Goal: Information Seeking & Learning: Find specific page/section

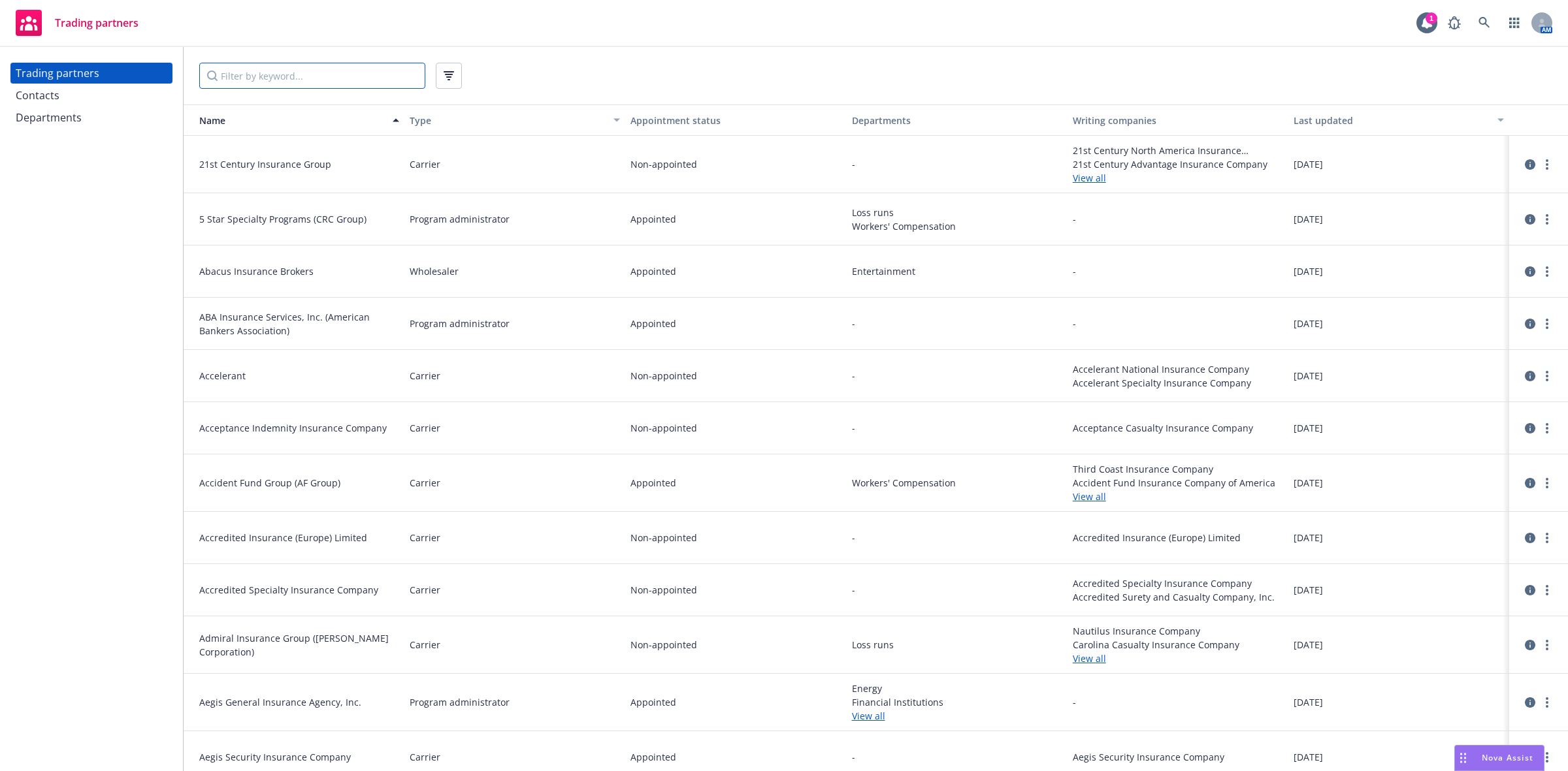
click at [242, 79] on input "Filter by keyword..." at bounding box center [313, 76] width 226 height 26
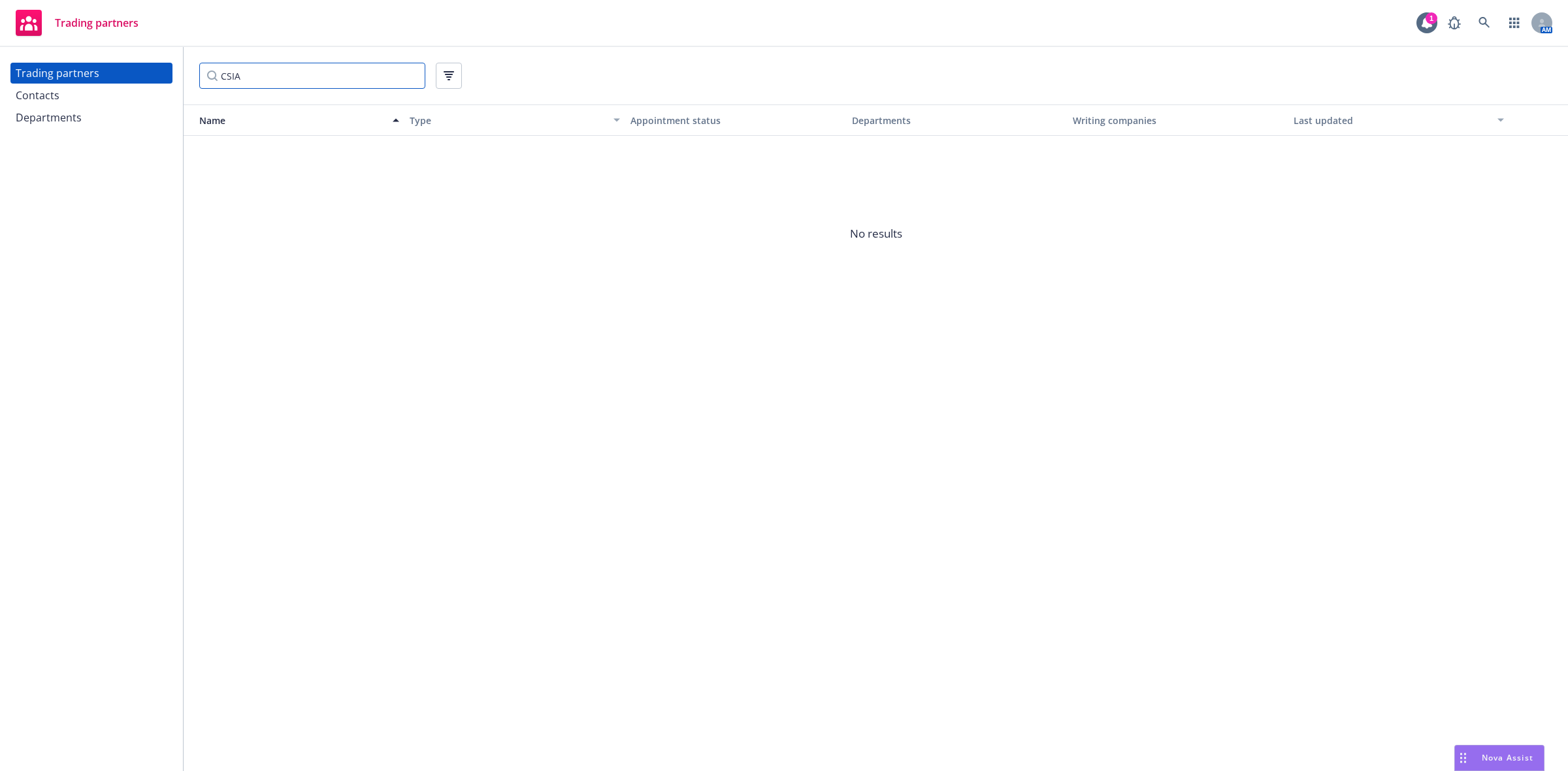
click at [259, 79] on input "CSIA" at bounding box center [313, 76] width 226 height 26
drag, startPoint x: 230, startPoint y: 79, endPoint x: 203, endPoint y: 80, distance: 27.0
click at [203, 80] on input "CSIA" at bounding box center [313, 76] width 226 height 26
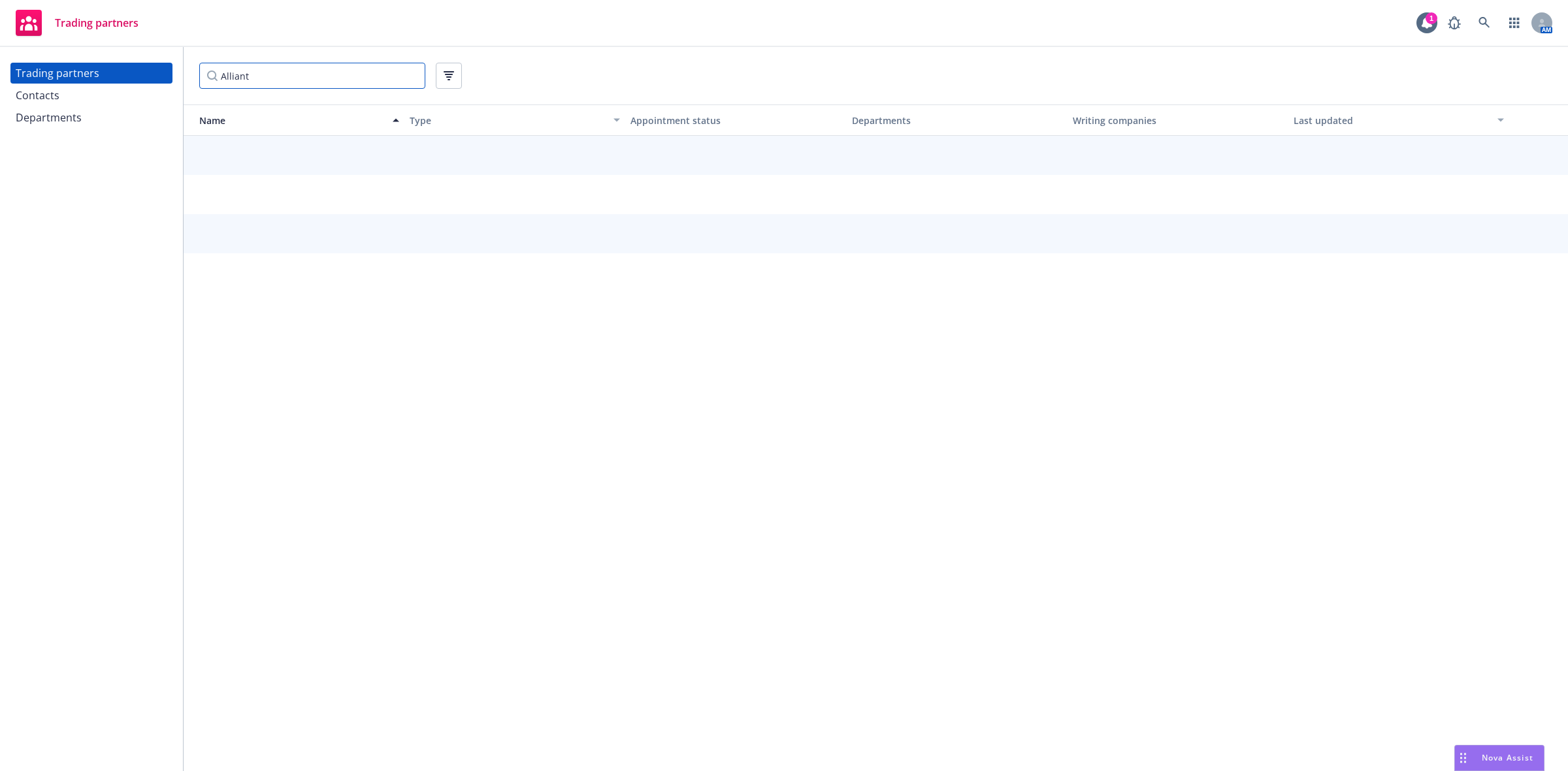
type input "Alliant"
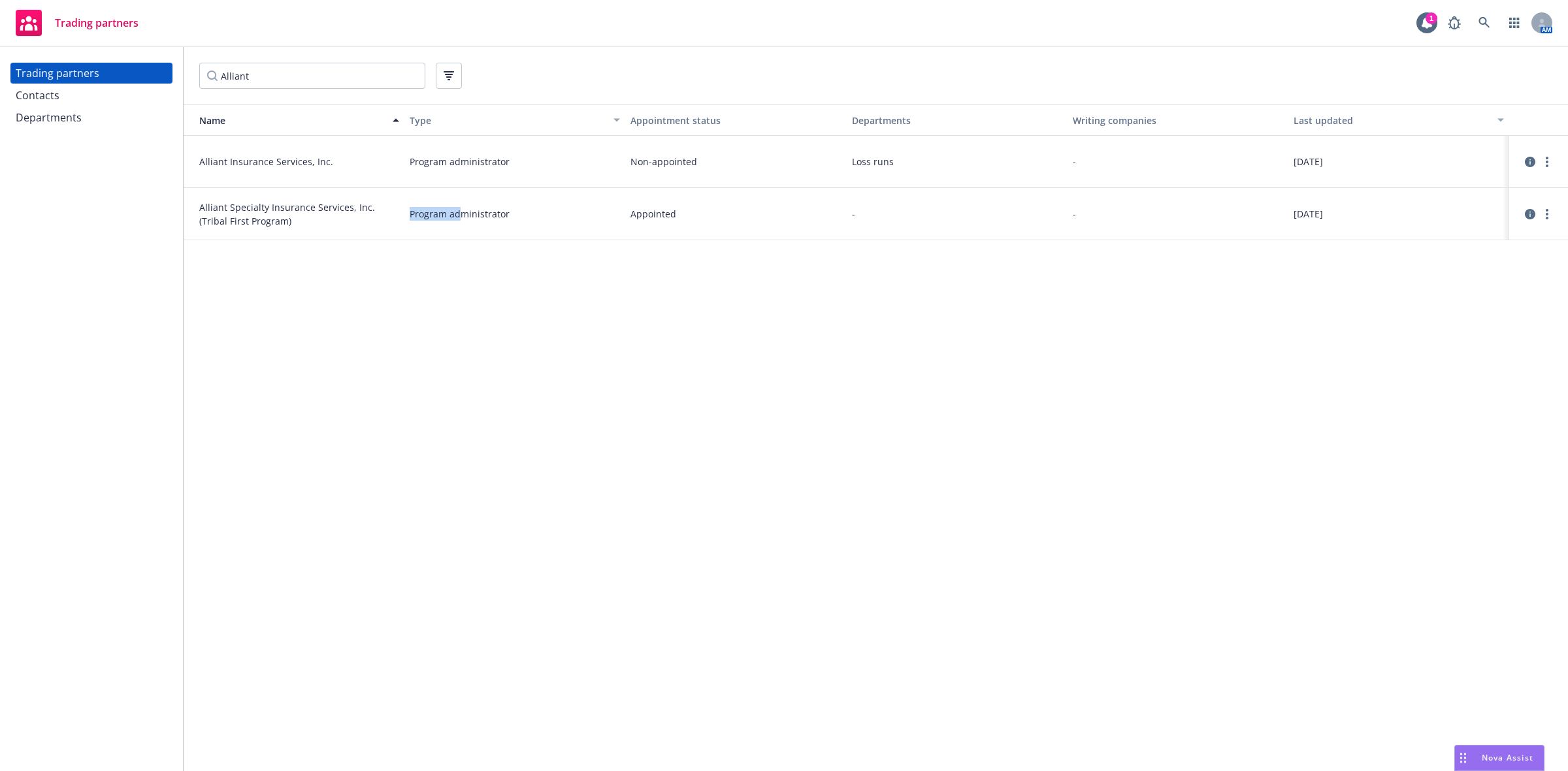
drag, startPoint x: 416, startPoint y: 398, endPoint x: 468, endPoint y: 420, distance: 56.5
click at [405, 379] on div "Name Type Appointment status Departments Writing companies Last updated Alliant…" at bounding box center [875, 438] width 1385 height 667
